Goal: Navigation & Orientation: Find specific page/section

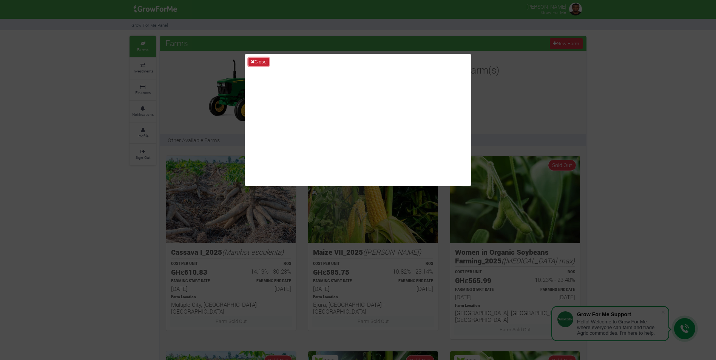
click at [265, 62] on button "Close" at bounding box center [259, 62] width 20 height 8
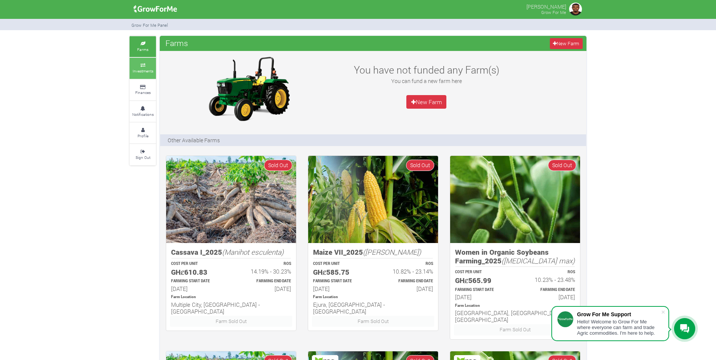
click at [146, 69] on small "Investments" at bounding box center [143, 70] width 21 height 5
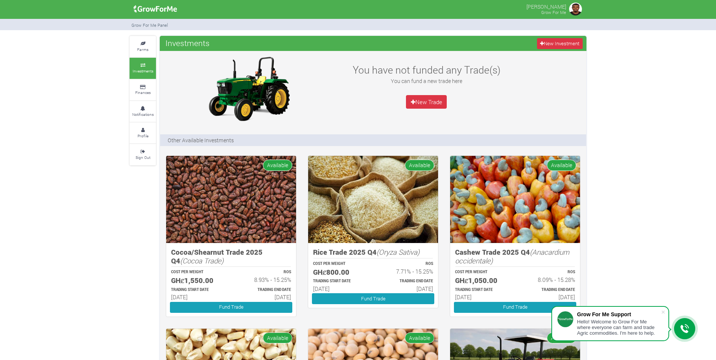
click at [150, 8] on img at bounding box center [155, 9] width 49 height 15
